Goal: Navigation & Orientation: Go to known website

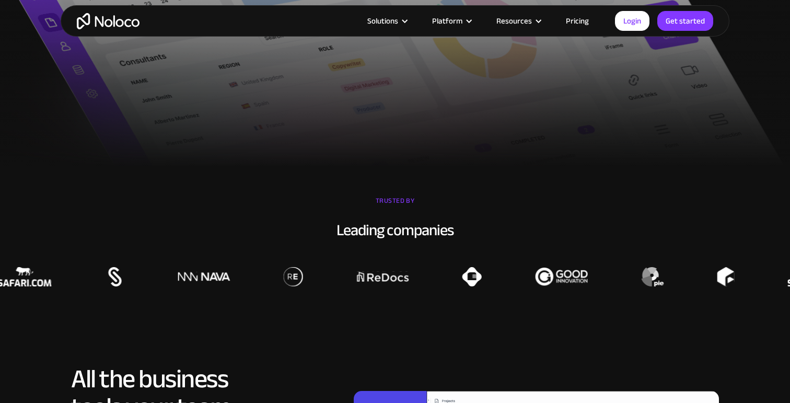
scroll to position [619, 0]
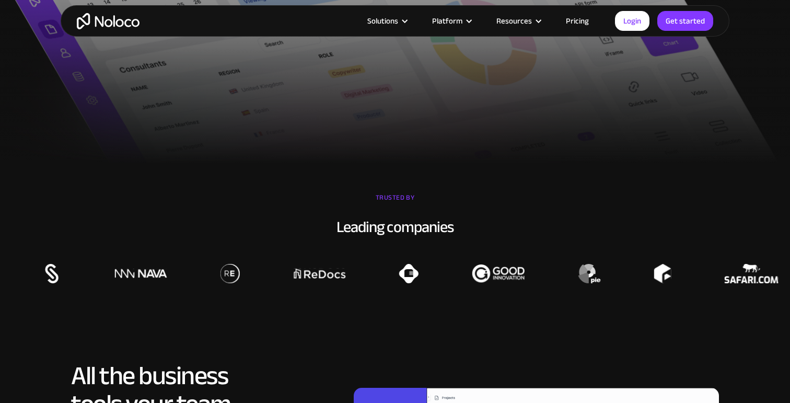
click at [576, 21] on link "Pricing" at bounding box center [577, 21] width 49 height 14
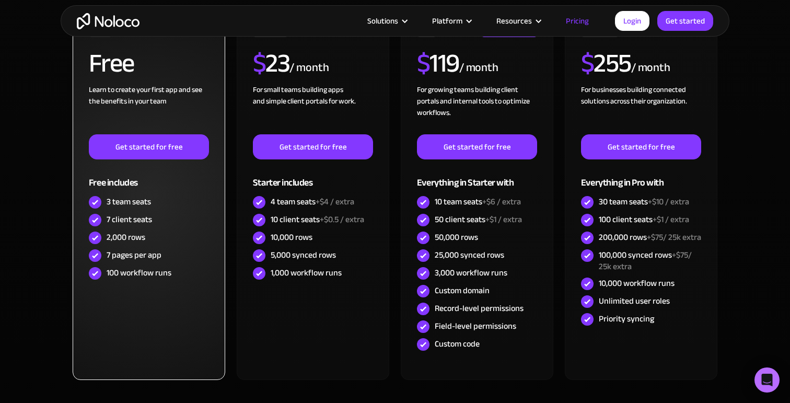
scroll to position [411, 0]
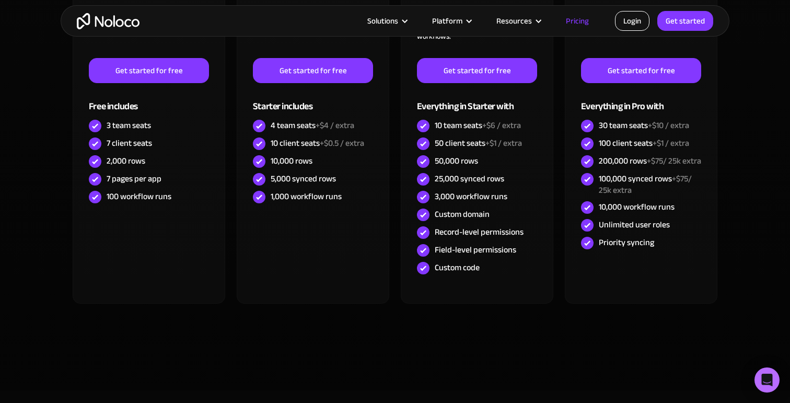
click at [625, 24] on link "Login" at bounding box center [632, 21] width 34 height 20
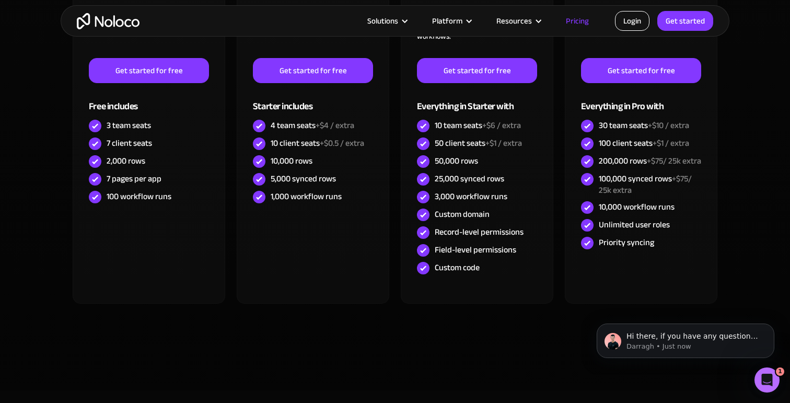
scroll to position [0, 0]
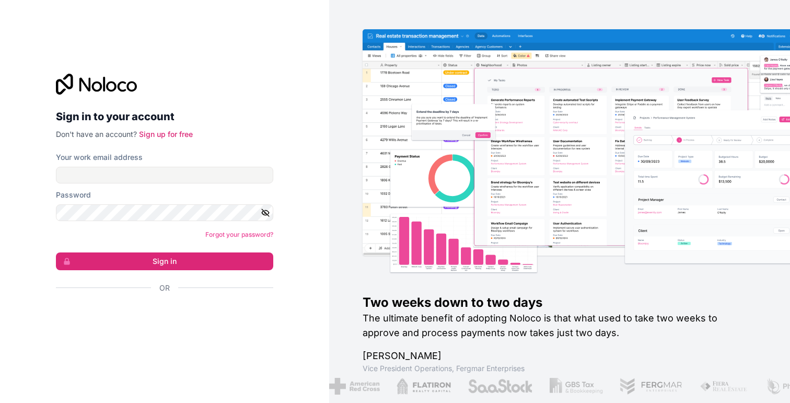
click at [90, 339] on div "Sign in to your account Don't have an account? Sign up for free Your work email…" at bounding box center [165, 201] width 234 height 289
